Goal: Complete application form: Complete application form

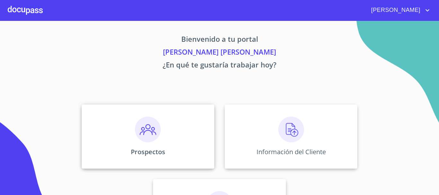
click at [141, 132] on img at bounding box center [148, 130] width 26 height 26
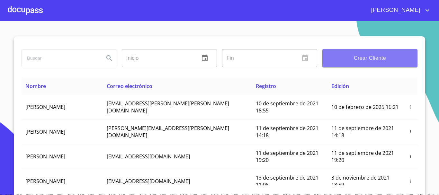
click at [361, 58] on span "Crear Cliente" at bounding box center [369, 58] width 85 height 9
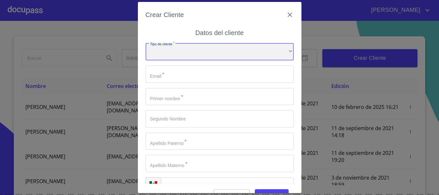
click at [174, 46] on div "​" at bounding box center [220, 51] width 148 height 17
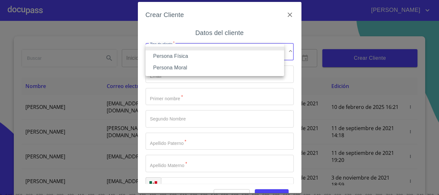
click at [179, 57] on li "Persona Física" at bounding box center [215, 56] width 138 height 12
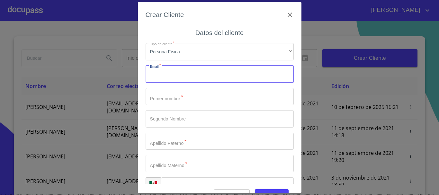
click at [165, 76] on input "Tipo de cliente   *" at bounding box center [220, 74] width 148 height 17
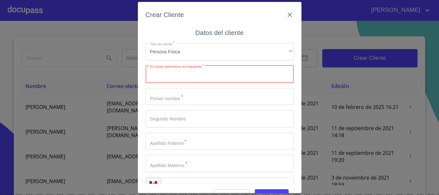
paste input "[EMAIL_ADDRESS][DOMAIN_NAME]"
type input "[EMAIL_ADDRESS][DOMAIN_NAME]"
click at [178, 97] on input "Tipo de cliente   *" at bounding box center [220, 96] width 148 height 17
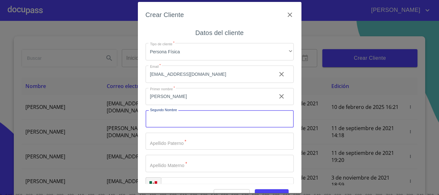
click at [178, 97] on input "[PERSON_NAME]" at bounding box center [209, 96] width 126 height 17
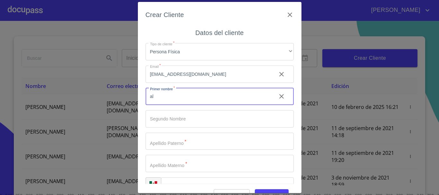
type input "a"
type input "[PERSON_NAME]"
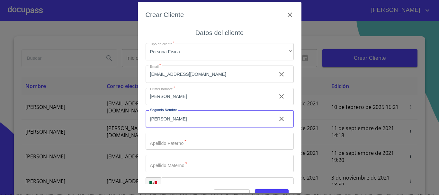
type input "[PERSON_NAME]"
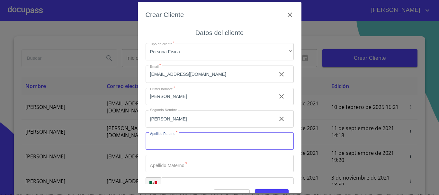
click at [178, 97] on input "[PERSON_NAME]" at bounding box center [209, 96] width 126 height 17
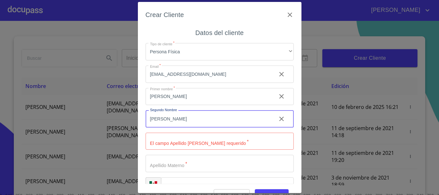
drag, startPoint x: 191, startPoint y: 122, endPoint x: 126, endPoint y: 122, distance: 64.9
click at [128, 122] on div "Crear Cliente Datos del cliente Tipo de cliente   * Persona Física ​ Email   * …" at bounding box center [219, 97] width 439 height 195
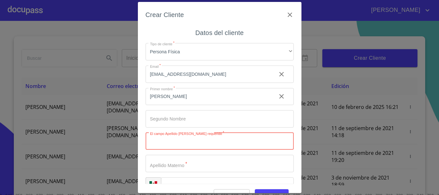
paste input "[PERSON_NAME]"
type input "[PERSON_NAME]"
click at [181, 105] on input "Tipo de cliente   *" at bounding box center [209, 96] width 126 height 17
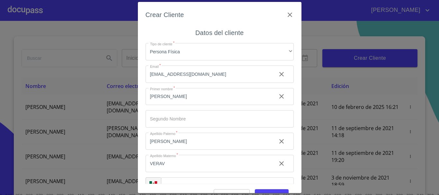
click at [182, 105] on input "VERAV" at bounding box center [209, 96] width 126 height 17
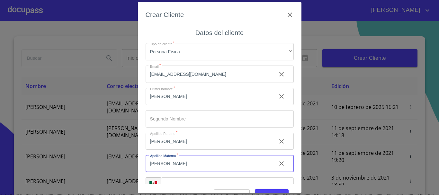
type input "[PERSON_NAME]"
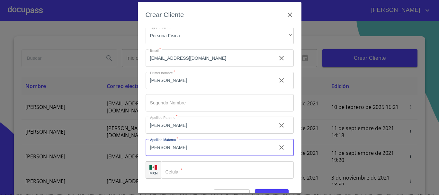
click at [187, 174] on input "Tipo de cliente   *" at bounding box center [227, 169] width 133 height 17
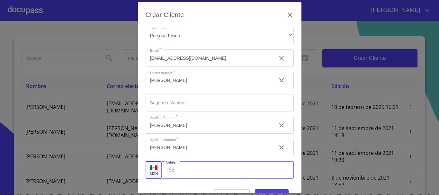
paste input "[PHONE_NUMBER]"
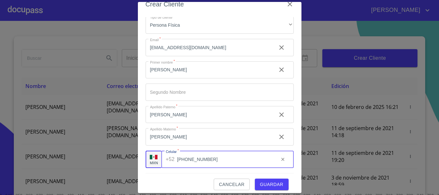
scroll to position [15, 0]
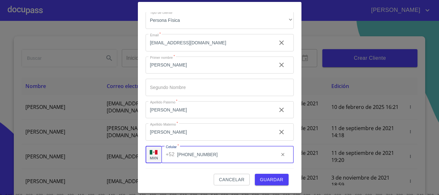
type input "[PHONE_NUMBER]"
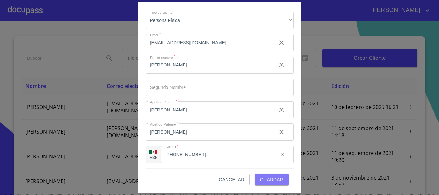
click at [265, 180] on span "Guardar" at bounding box center [271, 180] width 23 height 8
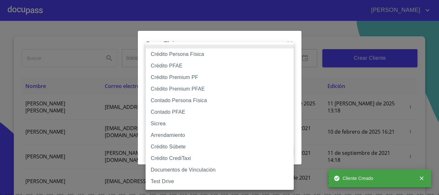
click at [185, 67] on body "[PERSON_NAME] ​ Fin ​ Crear Cliente Nombre Correo electrónico Registro Edición …" at bounding box center [219, 97] width 439 height 195
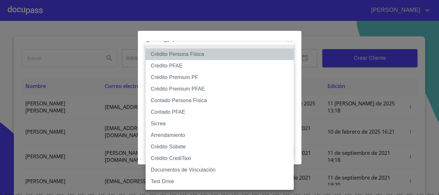
click at [194, 55] on li "Crédito Persona Física" at bounding box center [220, 55] width 148 height 12
type input "6009fb3c7d1714eb8809aa97"
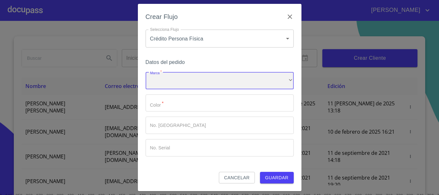
click at [175, 75] on div "​" at bounding box center [220, 80] width 148 height 17
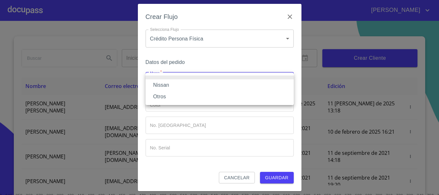
click at [178, 87] on li "Nissan" at bounding box center [220, 85] width 148 height 12
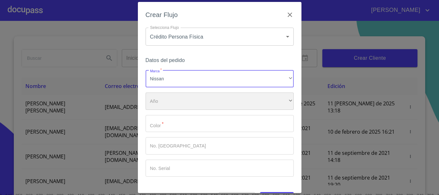
click at [174, 96] on div "​" at bounding box center [220, 101] width 148 height 17
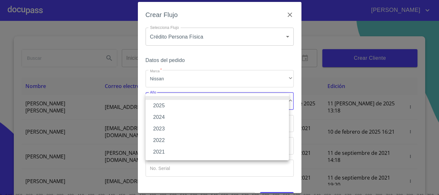
click at [177, 108] on li "2025" at bounding box center [217, 106] width 143 height 12
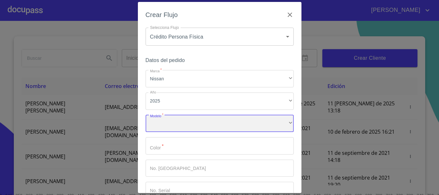
click at [162, 121] on div "​" at bounding box center [220, 123] width 148 height 17
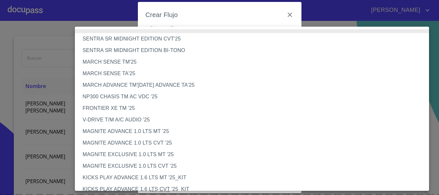
scroll to position [539, 0]
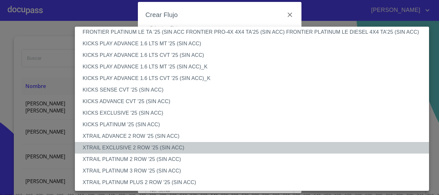
click at [162, 147] on li "XTRAIL EXCLUSIVE 2 ROW '25 (SIN ACC)" at bounding box center [254, 148] width 359 height 12
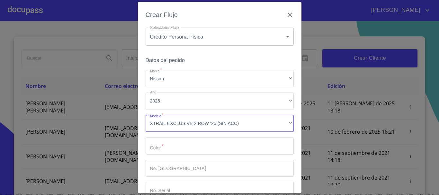
click at [169, 147] on input "Marca   *" at bounding box center [220, 145] width 148 height 17
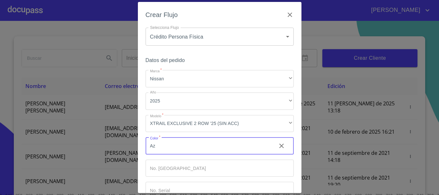
type input "A"
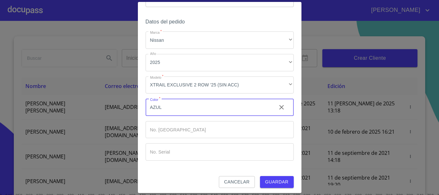
scroll to position [41, 0]
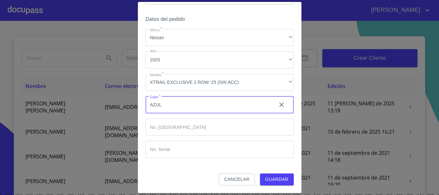
type input "AZUL"
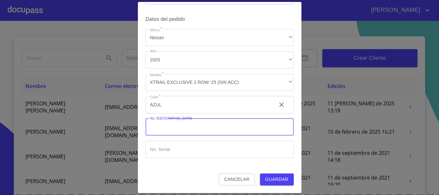
click at [181, 126] on input "Marca   *" at bounding box center [220, 127] width 148 height 17
type input "148717"
click at [260, 174] on button "Guardar" at bounding box center [277, 180] width 34 height 12
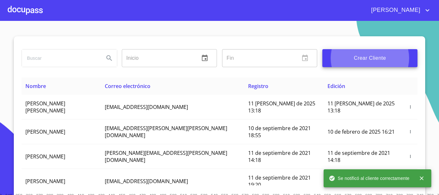
click at [29, 13] on div at bounding box center [25, 10] width 35 height 21
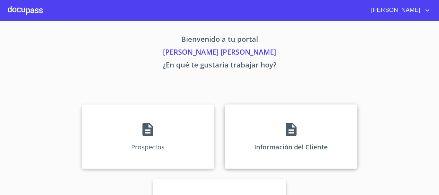
click at [307, 137] on div "Información del Cliente" at bounding box center [291, 136] width 133 height 64
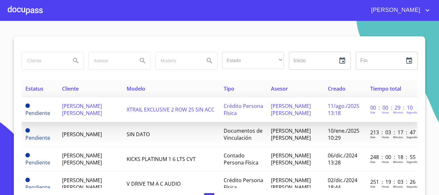
click at [87, 118] on td "[PERSON_NAME] [PERSON_NAME]" at bounding box center [90, 109] width 65 height 25
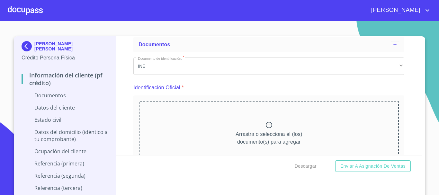
scroll to position [64, 0]
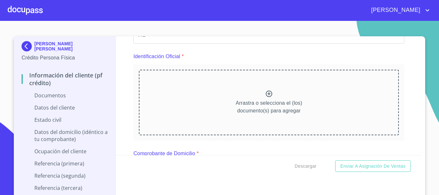
click at [236, 101] on p "Arrastra o selecciona el (los) documento(s) para agregar" at bounding box center [269, 106] width 67 height 15
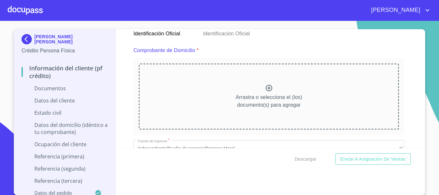
scroll to position [321, 0]
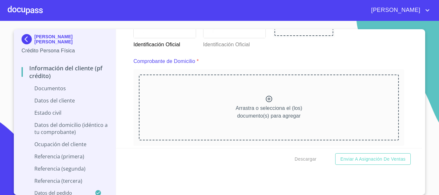
click at [265, 103] on div at bounding box center [269, 99] width 8 height 9
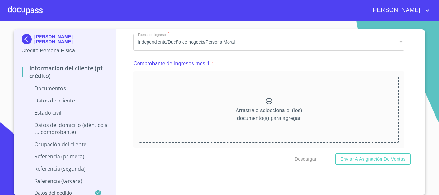
scroll to position [643, 0]
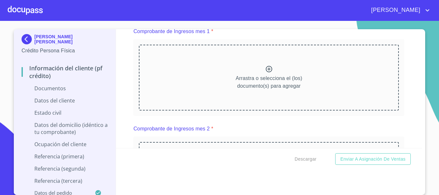
click at [265, 85] on p "Arrastra o selecciona el (los) documento(s) para agregar" at bounding box center [269, 82] width 67 height 15
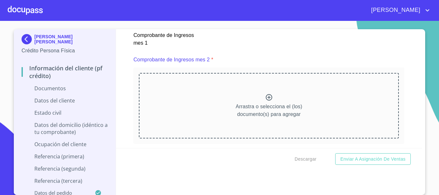
scroll to position [932, 0]
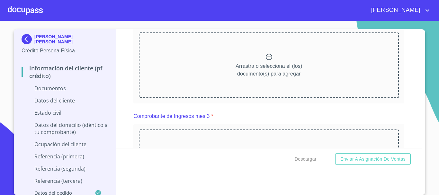
click at [223, 74] on div "Arrastra o selecciona el (los) documento(s) para agregar" at bounding box center [269, 65] width 260 height 66
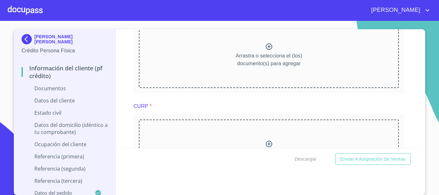
scroll to position [1221, 0]
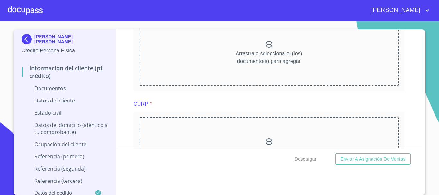
click at [255, 65] on p "Arrastra o selecciona el (los) documento(s) para agregar" at bounding box center [269, 57] width 67 height 15
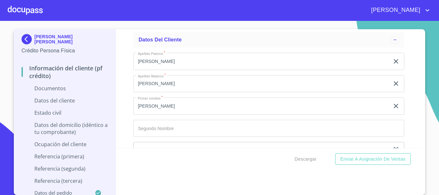
scroll to position [1696, 0]
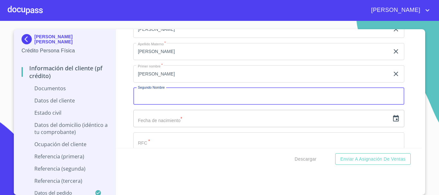
click at [171, 99] on input "Documento de identificación.   *" at bounding box center [268, 96] width 271 height 17
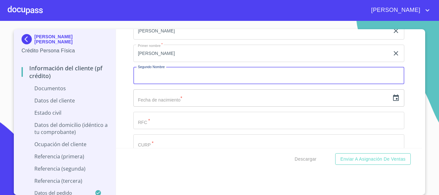
scroll to position [1729, 0]
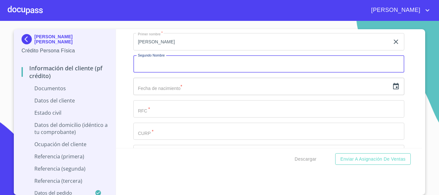
click at [184, 92] on input "text" at bounding box center [261, 86] width 256 height 17
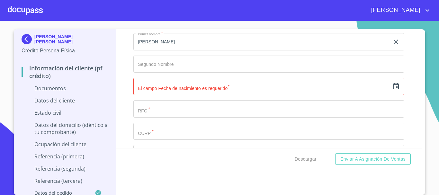
click at [156, 95] on input "text" at bounding box center [261, 86] width 256 height 17
click at [384, 95] on div "​" at bounding box center [268, 86] width 271 height 17
click at [392, 90] on icon "button" at bounding box center [396, 87] width 8 height 8
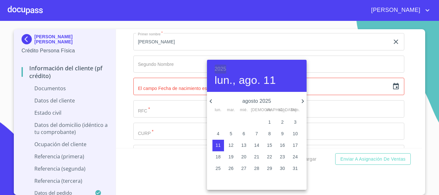
click at [220, 68] on h6 "2025" at bounding box center [221, 69] width 12 height 9
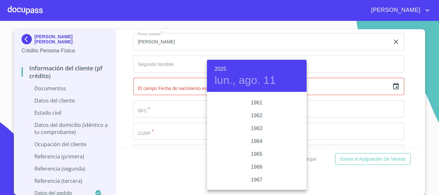
scroll to position [443, 0]
click at [254, 102] on div "1960" at bounding box center [257, 105] width 100 height 13
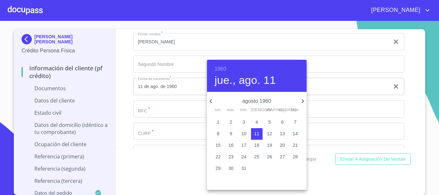
click at [211, 103] on icon "button" at bounding box center [211, 101] width 8 height 8
click at [211, 102] on icon "button" at bounding box center [210, 101] width 2 height 4
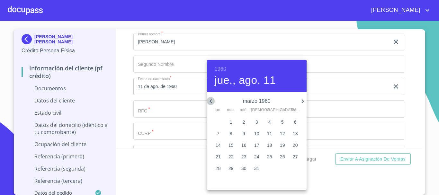
click at [211, 102] on icon "button" at bounding box center [210, 101] width 2 height 4
click at [294, 133] on p "14" at bounding box center [295, 133] width 5 height 6
click at [230, 122] on p "2" at bounding box center [231, 122] width 3 height 6
type input "2 de feb. de 1960"
click at [294, 133] on p "14" at bounding box center [295, 133] width 5 height 6
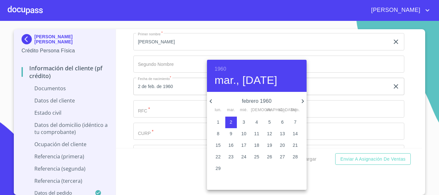
type input "14 de feb. de 1960"
click at [122, 93] on div at bounding box center [219, 97] width 439 height 195
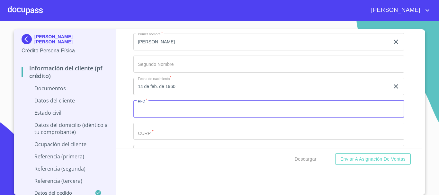
paste input "OEVA600214"
type input "OEVA6002144RO"
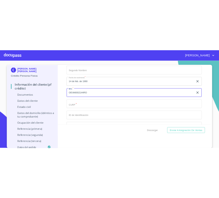
scroll to position [1793, 0]
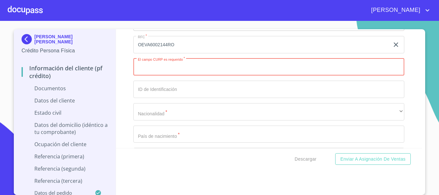
paste input "OEVA600214HDFLRL01"
type input "OEVA600214HDFLRL01"
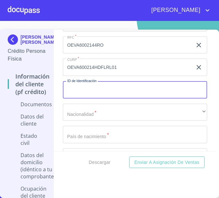
scroll to position [7, 0]
click at [104, 93] on input "256392" at bounding box center [128, 89] width 130 height 17
type input "2563921127"
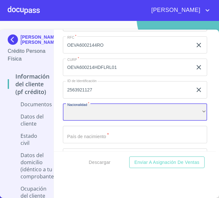
click at [106, 108] on div "​" at bounding box center [135, 111] width 145 height 17
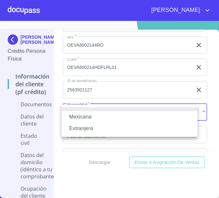
click at [98, 115] on li "Mexicana" at bounding box center [130, 117] width 136 height 12
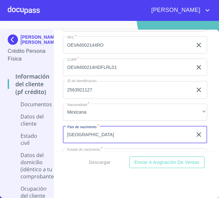
type input "[GEOGRAPHIC_DATA]"
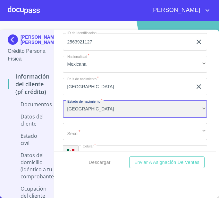
scroll to position [1872, 0]
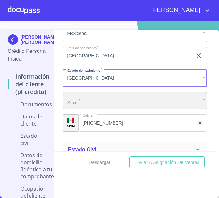
click at [97, 96] on div "​" at bounding box center [135, 100] width 145 height 17
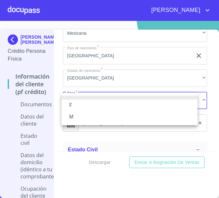
click at [69, 117] on li "M" at bounding box center [130, 117] width 136 height 12
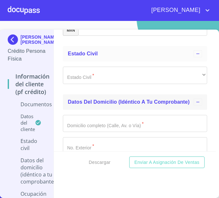
scroll to position [1968, 0]
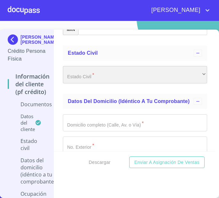
click at [89, 76] on div "​" at bounding box center [135, 74] width 145 height 17
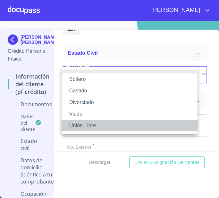
click at [95, 125] on li "Unión Libre" at bounding box center [130, 126] width 136 height 12
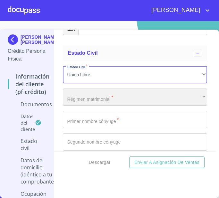
click at [98, 101] on div "​" at bounding box center [135, 96] width 145 height 17
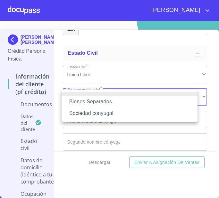
click at [112, 113] on li "Sociedad conyugal" at bounding box center [130, 113] width 136 height 12
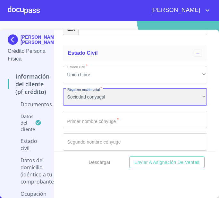
scroll to position [2000, 0]
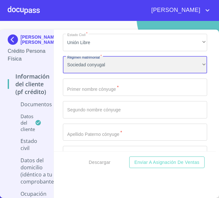
click at [118, 67] on div "Sociedad conyugal" at bounding box center [135, 64] width 145 height 17
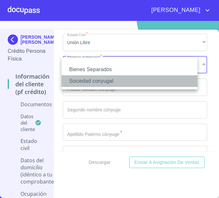
click at [107, 83] on li "Sociedad conyugal" at bounding box center [130, 81] width 136 height 12
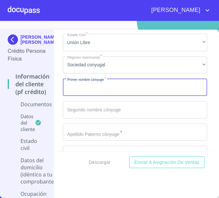
click at [88, 91] on input "Documento de identificación.   *" at bounding box center [135, 86] width 145 height 17
click at [90, 81] on input "Documento de identificación.   *" at bounding box center [135, 86] width 145 height 17
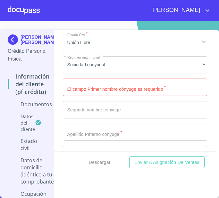
click at [108, 95] on input "Documento de identificación.   *" at bounding box center [135, 86] width 145 height 17
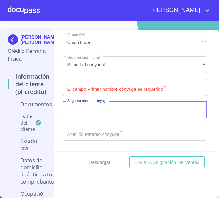
click at [101, 108] on input "Documento de identificación.   *" at bounding box center [135, 109] width 145 height 17
click at [111, 93] on input "Documento de identificación.   *" at bounding box center [135, 86] width 145 height 17
click at [110, 109] on input "Documento de identificación.   *" at bounding box center [135, 109] width 145 height 17
click at [106, 93] on input "Documento de identificación.   *" at bounding box center [135, 86] width 145 height 17
click at [103, 102] on input "Documento de identificación.   *" at bounding box center [135, 109] width 145 height 17
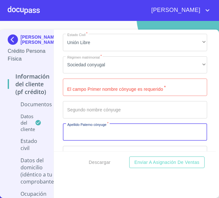
scroll to position [2096, 0]
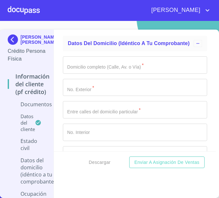
scroll to position [2193, 0]
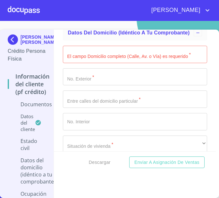
scroll to position [2161, 0]
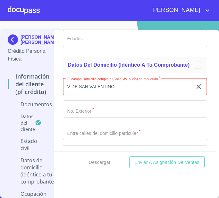
type input "V DE SAN VALENTINO"
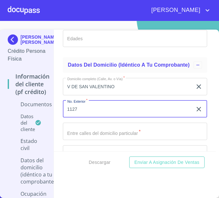
type input "1127"
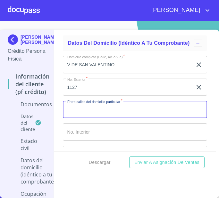
scroll to position [2193, 0]
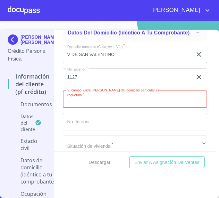
paste input "V [GEOGRAPHIC_DATA][PERSON_NAME] V [GEOGRAPHIC_DATA]"
type input "V [GEOGRAPHIC_DATA][PERSON_NAME] V [GEOGRAPHIC_DATA]"
drag, startPoint x: 120, startPoint y: 117, endPoint x: 121, endPoint y: 122, distance: 4.8
click at [120, 122] on div "Domicilio completo (Calle, Av. o Vía)   * V DE SAN VALENTINO ​ No. Exterior   …" at bounding box center [135, 165] width 145 height 251
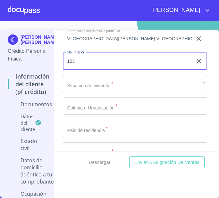
scroll to position [2257, 0]
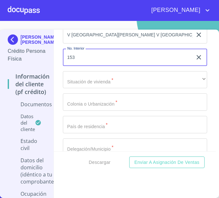
type input "153"
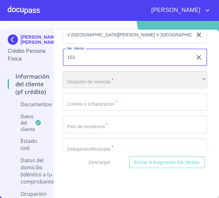
click at [109, 88] on div "​" at bounding box center [135, 79] width 145 height 17
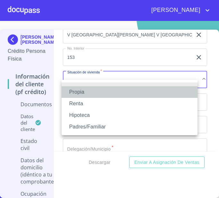
click at [100, 94] on li "Propia" at bounding box center [130, 92] width 136 height 12
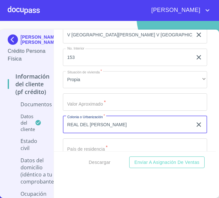
type input "REAL DEL [PERSON_NAME]"
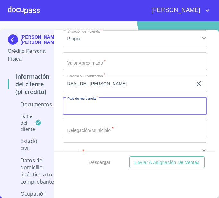
scroll to position [2301, 0]
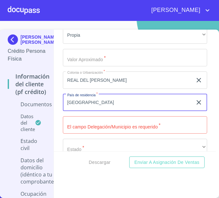
type input "[GEOGRAPHIC_DATA]"
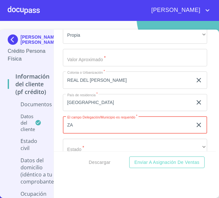
type input "Z"
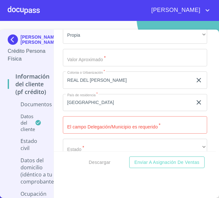
drag, startPoint x: 89, startPoint y: 125, endPoint x: 98, endPoint y: 133, distance: 11.8
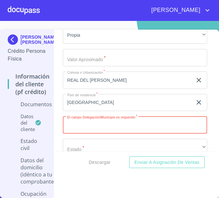
paste input "TLAJOMULCO [PERSON_NAME],"
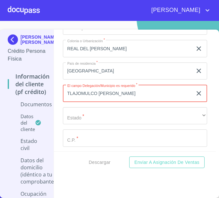
scroll to position [2398, 0]
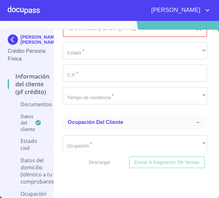
type input "TLAJOMULCO [PERSON_NAME]"
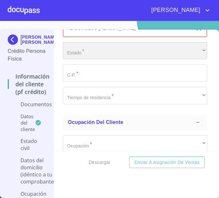
click at [83, 59] on div "​" at bounding box center [135, 50] width 145 height 17
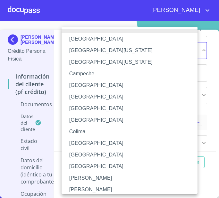
scroll to position [91, 0]
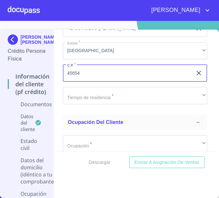
type input "45654"
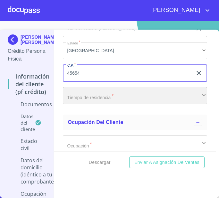
click at [109, 100] on div "​" at bounding box center [135, 95] width 145 height 17
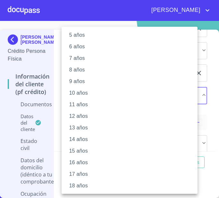
scroll to position [64, 0]
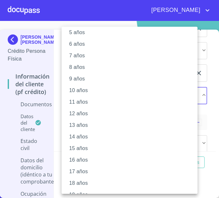
click at [82, 158] on li "16 años" at bounding box center [132, 160] width 141 height 12
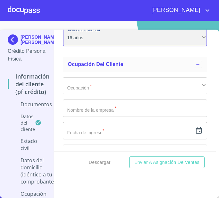
scroll to position [2462, 0]
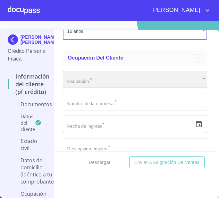
click at [82, 87] on div "​" at bounding box center [135, 79] width 145 height 17
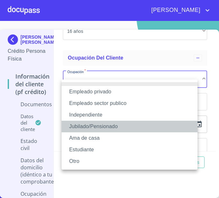
click at [91, 123] on li "Jubilado/Pensionado" at bounding box center [130, 126] width 136 height 12
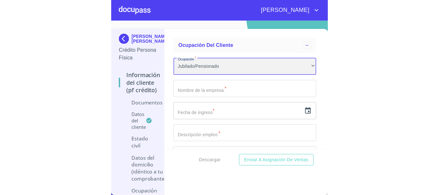
scroll to position [2494, 0]
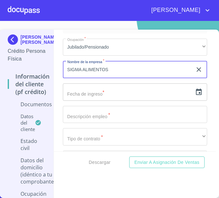
type input "SIGMA ALIMENTOS"
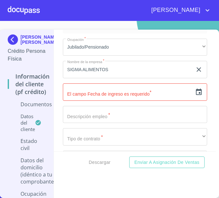
click at [122, 99] on input "text" at bounding box center [128, 91] width 130 height 17
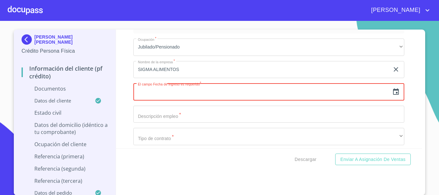
click at [179, 100] on input "text" at bounding box center [261, 91] width 256 height 17
click at [393, 95] on icon "button" at bounding box center [396, 91] width 6 height 6
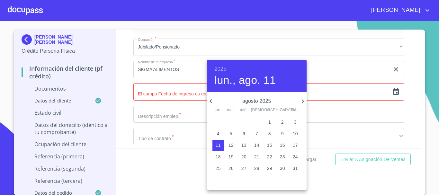
click at [219, 64] on div "2025 lun., ago. 11" at bounding box center [257, 76] width 100 height 32
click at [220, 66] on h6 "2025" at bounding box center [221, 69] width 12 height 9
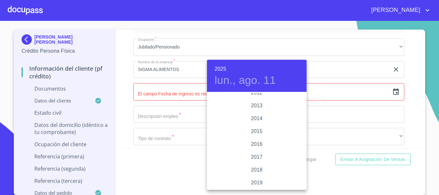
scroll to position [1118, 0]
click at [184, 87] on div at bounding box center [219, 97] width 439 height 195
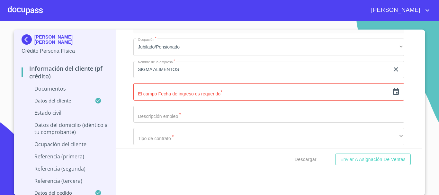
click at [182, 102] on div "2025 lun., ago. 11 1925 1926 1927 1928 1929 1930 1931 1932 1933 1934 1935 1936 …" at bounding box center [219, 97] width 439 height 195
